Goal: Check status

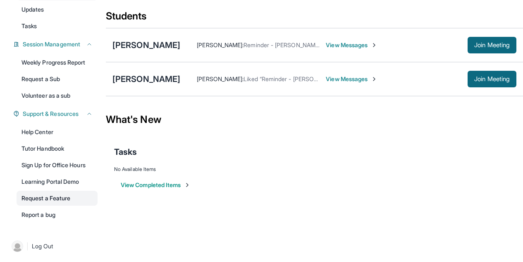
scroll to position [94, 0]
click at [54, 60] on link "Weekly Progress Report" at bounding box center [57, 62] width 81 height 15
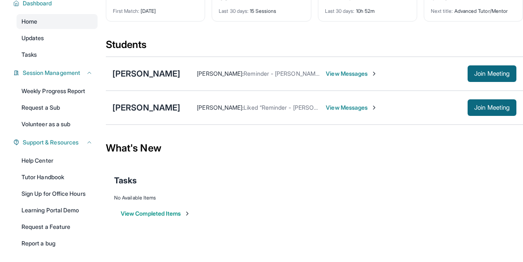
scroll to position [0, 0]
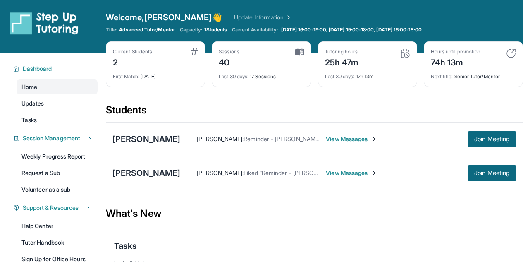
click at [409, 54] on img at bounding box center [405, 53] width 10 height 10
click at [501, 55] on div "Hours until promotion 74h 13m" at bounding box center [473, 58] width 85 height 20
click at [470, 77] on div "Next title : Senior Tutor/Mentor" at bounding box center [473, 74] width 85 height 12
